Goal: Task Accomplishment & Management: Manage account settings

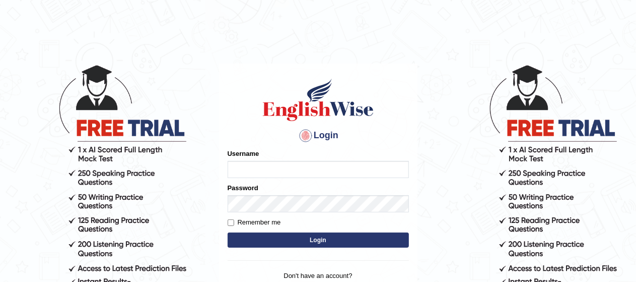
click at [273, 172] on input "Username" at bounding box center [318, 169] width 181 height 17
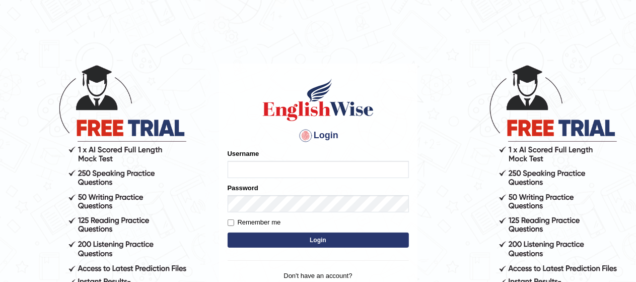
click at [273, 172] on input "Username" at bounding box center [318, 169] width 181 height 17
click at [376, 35] on main "Login Please fix the following errors: Username Password Remember me Login Don'…" at bounding box center [318, 175] width 201 height 286
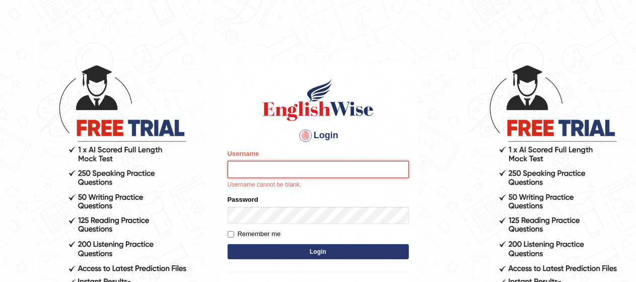
click at [297, 172] on input "Username" at bounding box center [318, 169] width 181 height 17
type input "l"
type input "laibakhan"
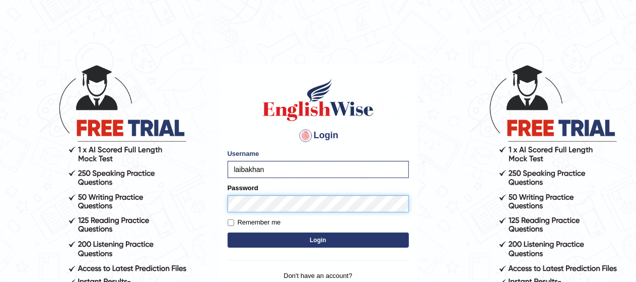
click at [228, 232] on button "Login" at bounding box center [318, 239] width 181 height 15
